Goal: Transaction & Acquisition: Purchase product/service

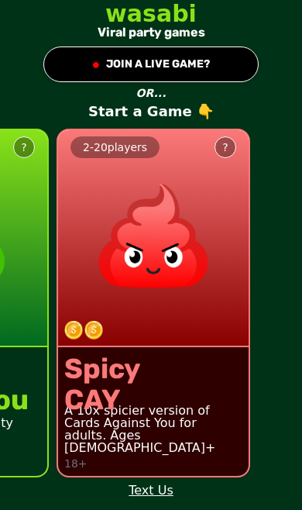
click at [179, 358] on div "Spicy CAY A 10x spicier version of Cards Against You for adults. Ages 18+ 18+" at bounding box center [153, 411] width 191 height 129
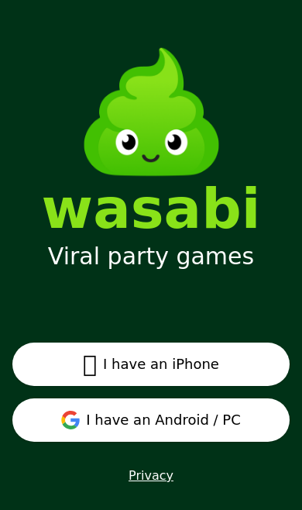
click at [208, 362] on button " I have an iPhone" at bounding box center [150, 363] width 277 height 43
click at [191, 432] on button "I have an Android / PC" at bounding box center [150, 419] width 277 height 43
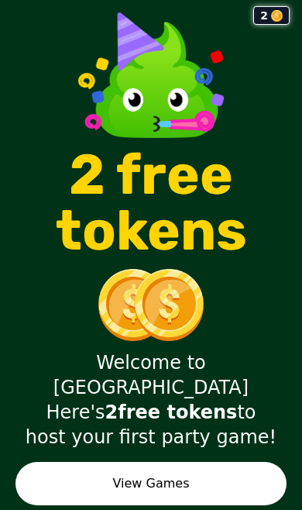
click at [180, 463] on button "View Games" at bounding box center [150, 483] width 271 height 43
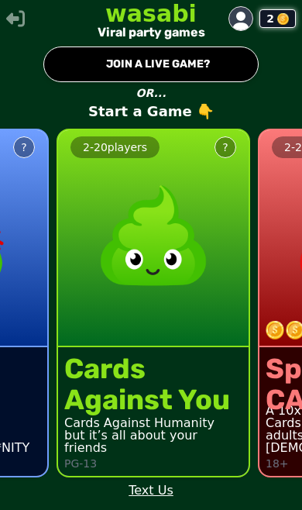
click at [280, 22] on img at bounding box center [283, 19] width 12 height 12
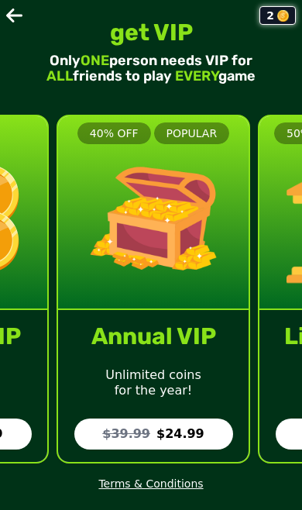
click at [281, 18] on img at bounding box center [283, 16] width 12 height 12
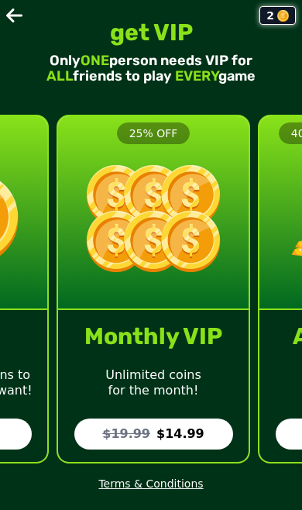
click at [191, 340] on h2 "Monthly VIP" at bounding box center [153, 336] width 138 height 28
click at [125, 353] on div "Monthly VIP Unlimited coins for the month! $19.99 $14.99" at bounding box center [153, 386] width 191 height 152
click at [125, 352] on div "Monthly VIP Unlimited coins for the month! $19.99 $14.99" at bounding box center [153, 386] width 191 height 152
click at [165, 395] on p "for the month!" at bounding box center [153, 390] width 96 height 15
click at [156, 430] on button "$19.99 $14.99" at bounding box center [153, 433] width 159 height 31
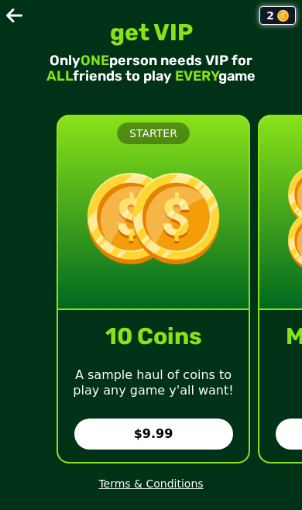
click at [187, 440] on button "$9.99" at bounding box center [153, 433] width 159 height 31
click at [118, 437] on button "$9.99" at bounding box center [153, 433] width 159 height 31
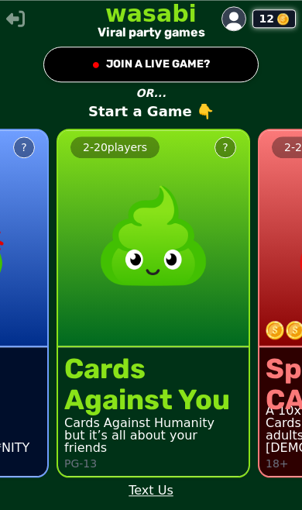
scroll to position [26, 0]
